Goal: Navigation & Orientation: Understand site structure

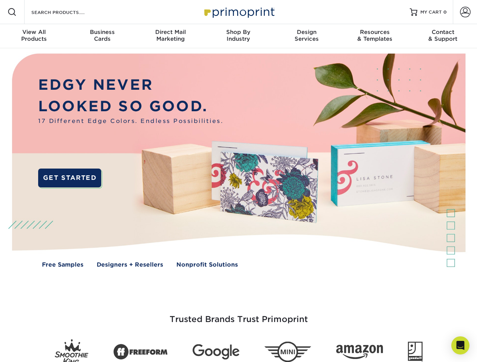
click at [238, 181] on img at bounding box center [238, 166] width 472 height 236
click at [12, 12] on span at bounding box center [12, 12] width 9 height 9
click at [465, 12] on span at bounding box center [465, 12] width 11 height 11
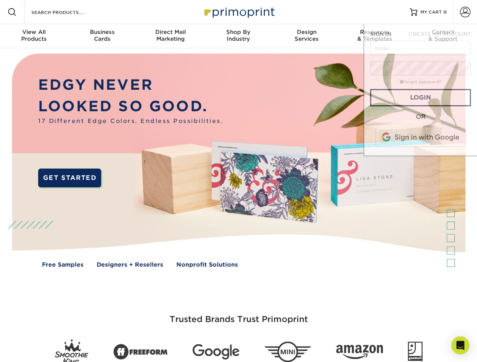
click at [34, 36] on div "View All Products" at bounding box center [34, 36] width 68 height 14
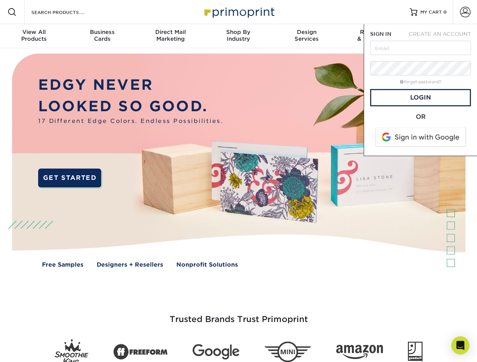
click at [102, 36] on div "Business Cards" at bounding box center [102, 36] width 68 height 14
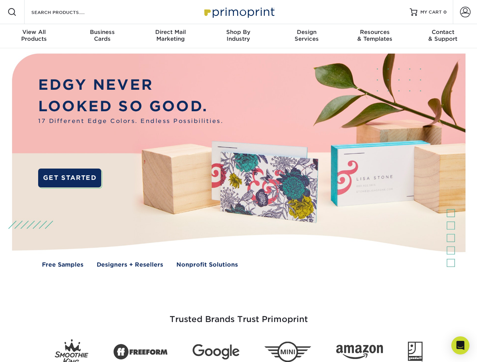
click at [170, 36] on div "Direct Mail Marketing" at bounding box center [170, 36] width 68 height 14
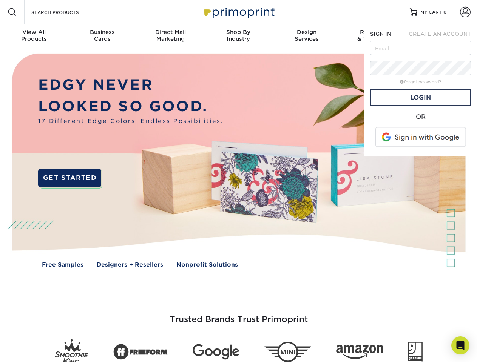
click at [238, 36] on div "Shop By Industry" at bounding box center [238, 36] width 68 height 14
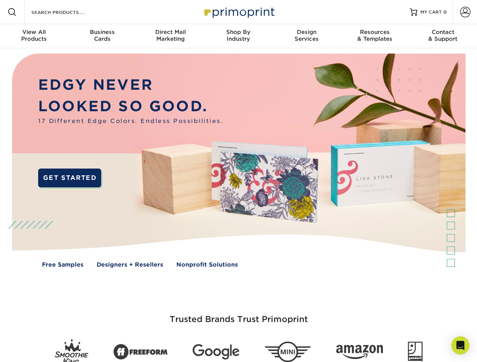
click at [307, 36] on div "Design Services" at bounding box center [307, 36] width 68 height 14
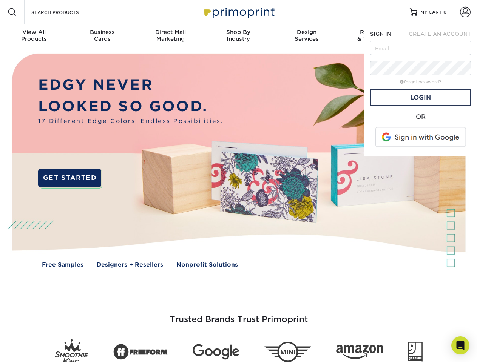
click at [375, 36] on span "SIGN IN" at bounding box center [380, 34] width 21 height 6
click at [443, 36] on div "Contact & Support" at bounding box center [443, 36] width 68 height 14
